Goal: Task Accomplishment & Management: Use online tool/utility

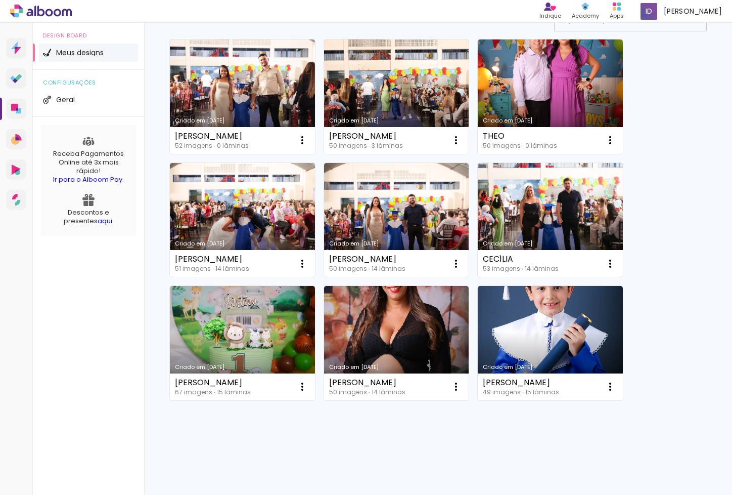
scroll to position [90, 0]
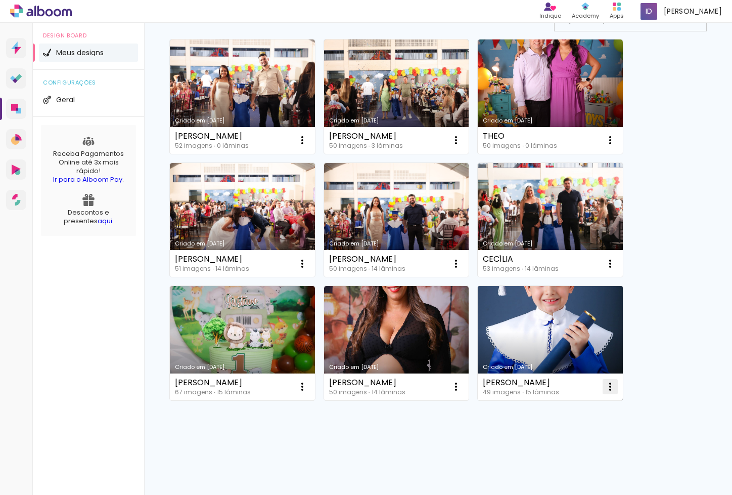
click at [609, 390] on iron-icon at bounding box center [611, 386] width 12 height 12
click at [566, 459] on paper-item "Excluir" at bounding box center [571, 453] width 100 height 20
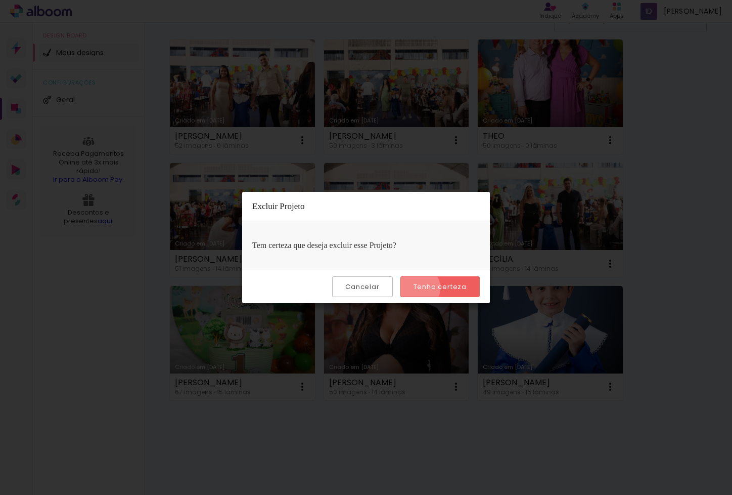
click at [0, 0] on slot "Tenho certeza" at bounding box center [0, 0] width 0 height 0
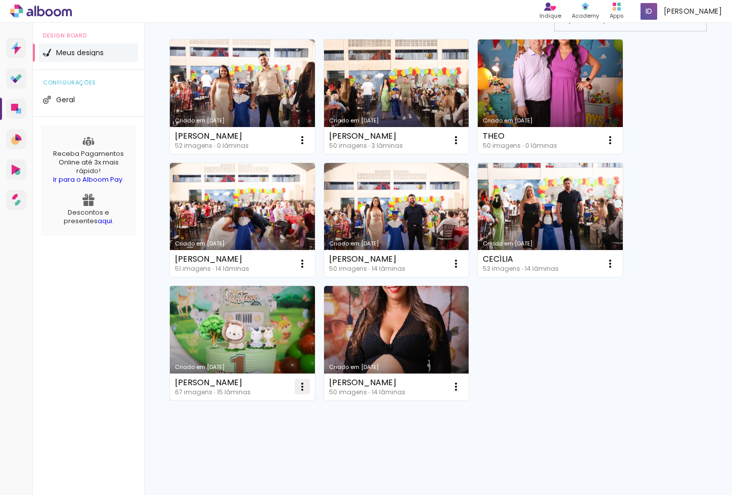
click at [299, 384] on iron-icon at bounding box center [302, 386] width 12 height 12
click at [288, 452] on paper-item "Excluir" at bounding box center [262, 453] width 100 height 20
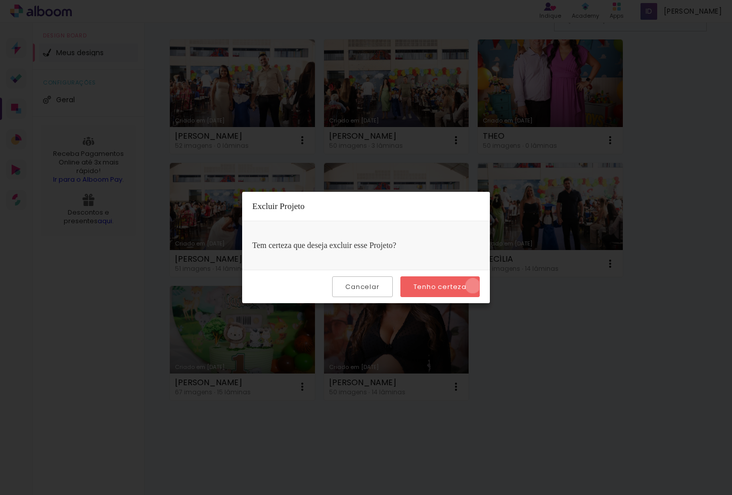
click at [475, 286] on paper-button "Tenho certeza" at bounding box center [440, 286] width 79 height 21
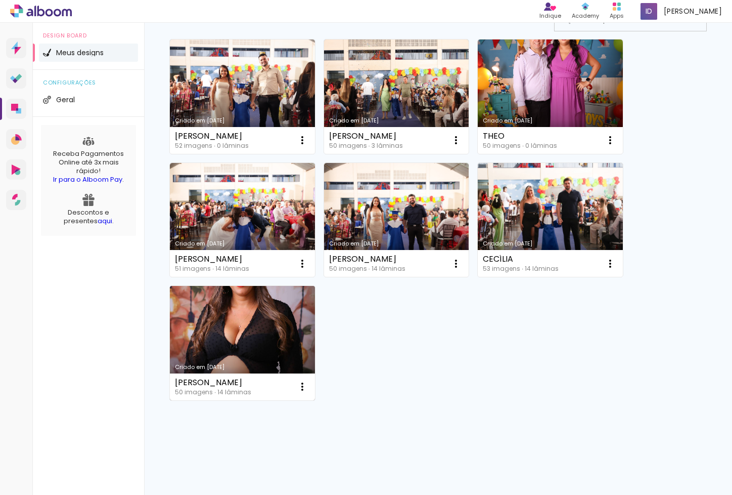
click at [267, 346] on link "Criado em 18/09/23" at bounding box center [242, 343] width 145 height 114
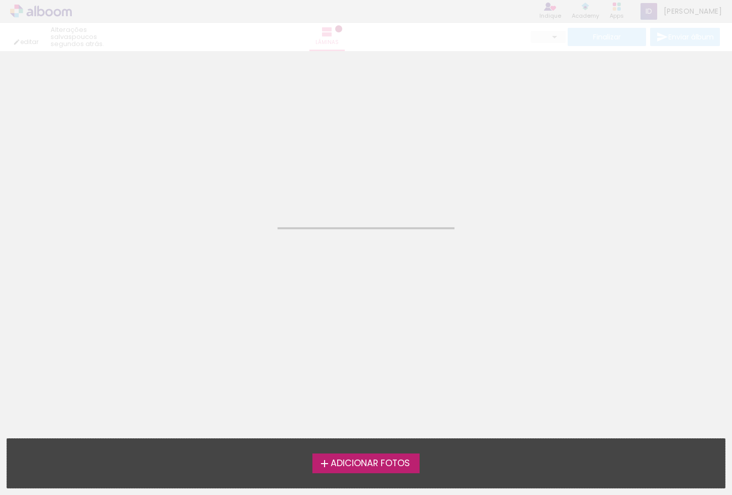
type input "JPG"
type input "Alta, 300 DPI"
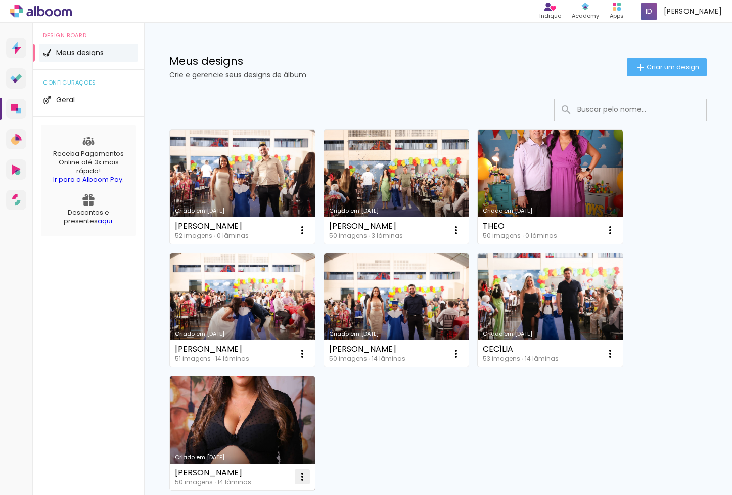
click at [303, 474] on iron-icon at bounding box center [302, 476] width 12 height 12
click at [304, 481] on iron-icon at bounding box center [302, 476] width 12 height 12
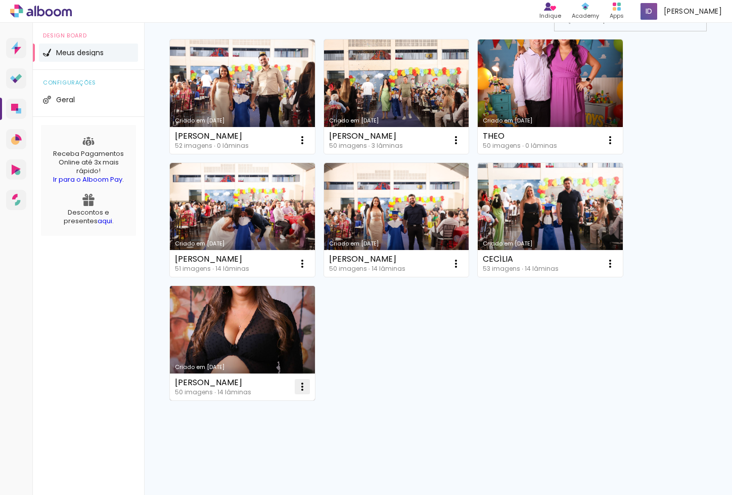
scroll to position [90, 0]
click at [301, 387] on iron-icon at bounding box center [302, 386] width 12 height 12
click at [272, 449] on paper-item "Excluir" at bounding box center [262, 453] width 100 height 20
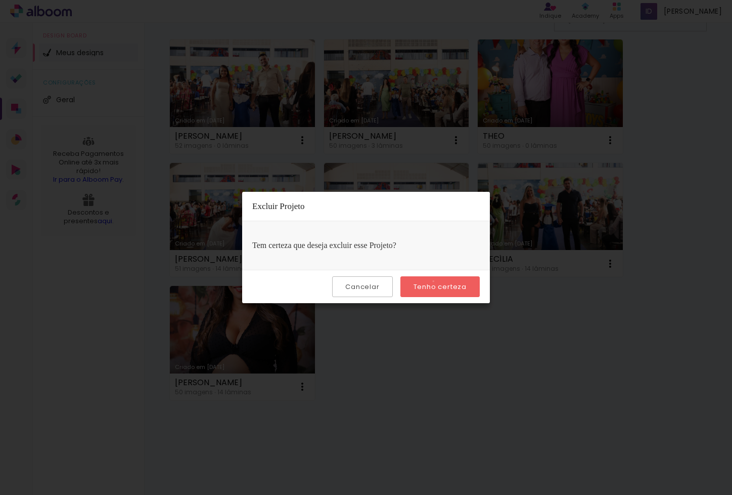
click at [435, 281] on paper-button "Tenho certeza" at bounding box center [440, 286] width 79 height 21
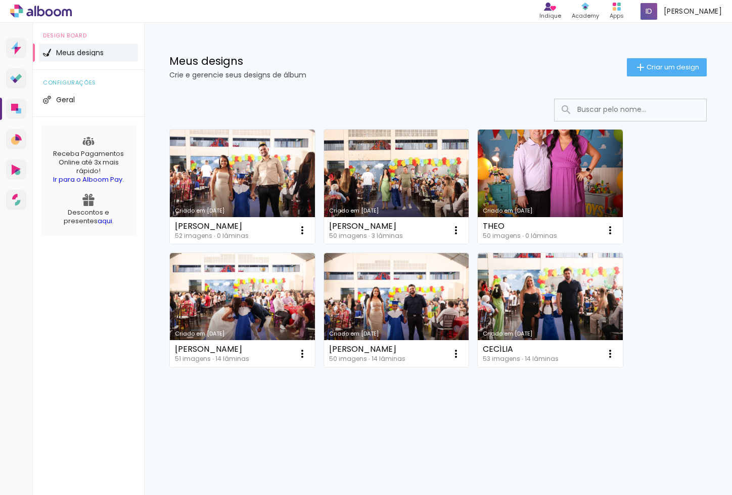
scroll to position [0, 0]
click at [665, 66] on span "Criar um design" at bounding box center [673, 67] width 53 height 7
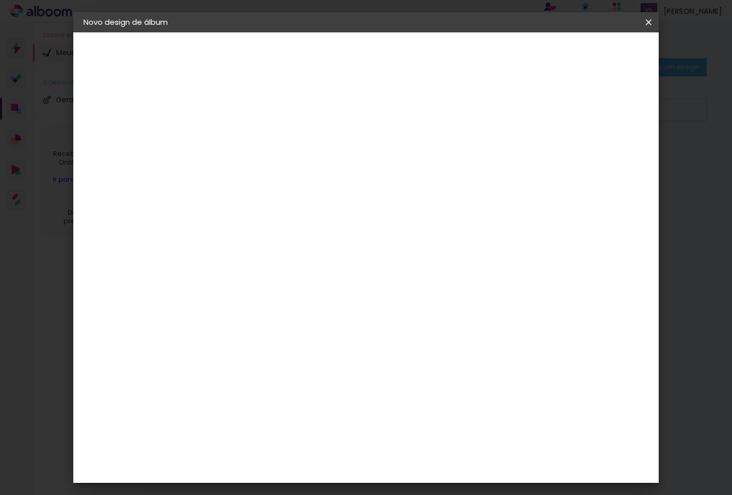
click at [249, 135] on input at bounding box center [249, 136] width 0 height 16
type input "ISYS"
type paper-input "ISYS"
click at [0, 0] on slot "Avançar" at bounding box center [0, 0] width 0 height 0
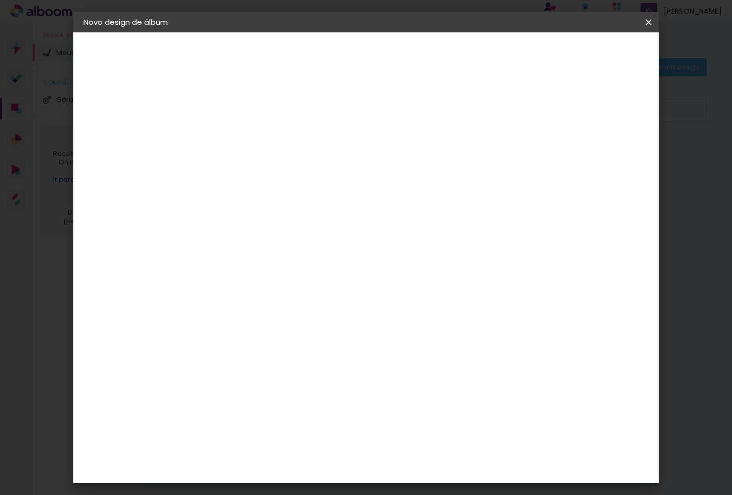
click at [265, 417] on div "RaiTai" at bounding box center [253, 421] width 23 height 8
click at [0, 0] on slot "Avançar" at bounding box center [0, 0] width 0 height 0
click at [317, 244] on span "20 × 30" at bounding box center [293, 254] width 47 height 21
click at [0, 0] on slot "Avançar" at bounding box center [0, 0] width 0 height 0
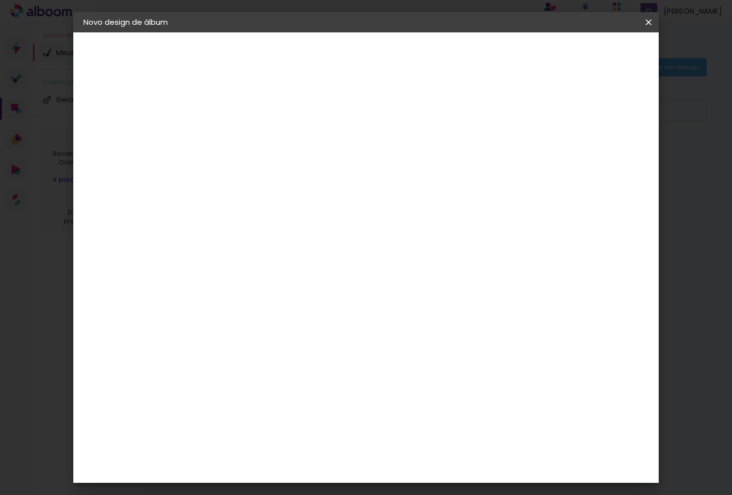
click at [593, 54] on span "Iniciar design" at bounding box center [570, 53] width 46 height 7
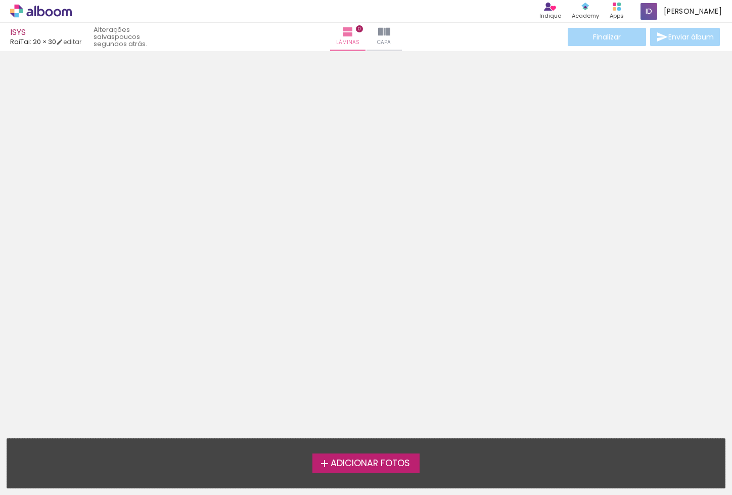
click at [394, 462] on span "Adicionar Fotos" at bounding box center [370, 463] width 79 height 9
click at [0, 0] on input "file" at bounding box center [0, 0] width 0 height 0
